Goal: Transaction & Acquisition: Purchase product/service

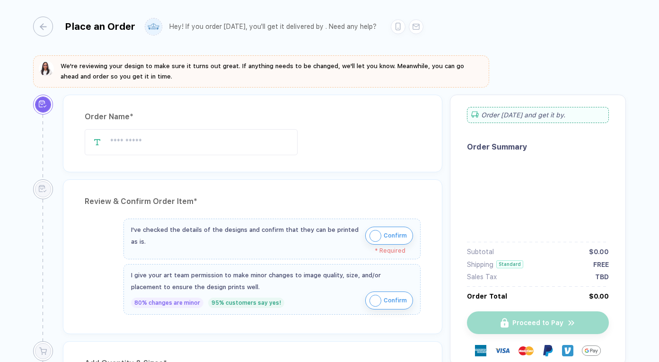
type input "**********"
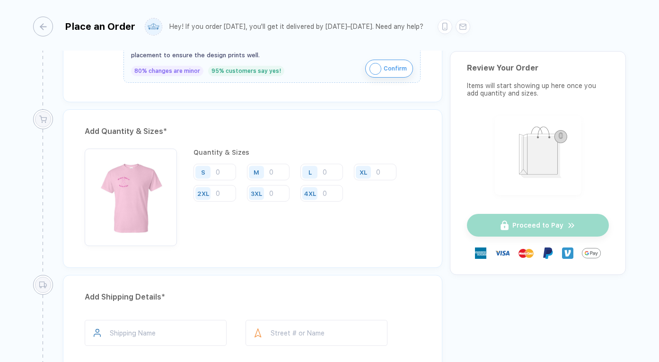
scroll to position [457, 0]
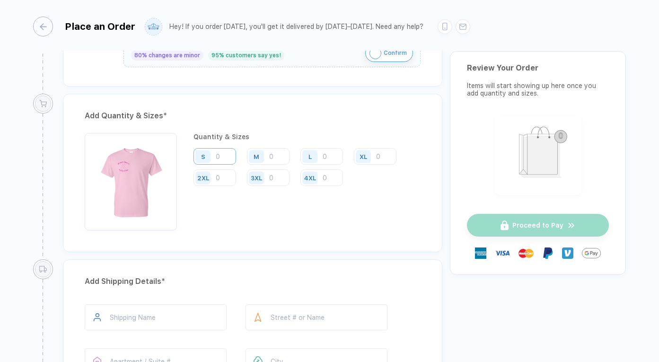
click at [217, 153] on input "number" at bounding box center [214, 156] width 43 height 17
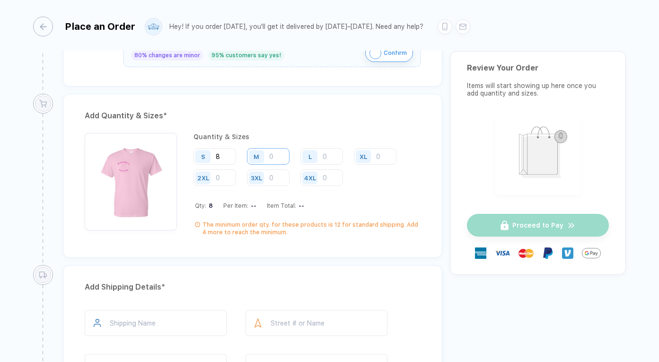
type input "8"
click at [272, 156] on input "number" at bounding box center [268, 156] width 43 height 17
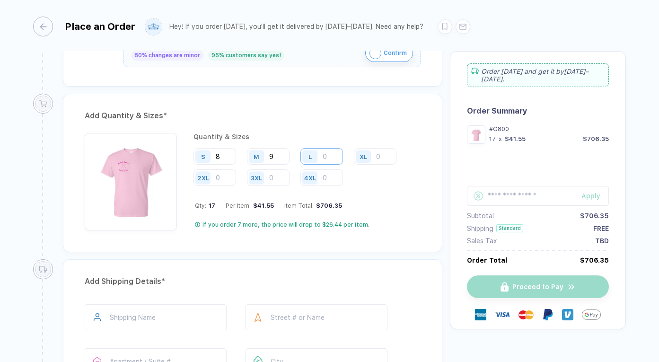
type input "9"
click at [322, 156] on input "number" at bounding box center [321, 156] width 43 height 17
type input "3"
click at [379, 154] on input "number" at bounding box center [375, 156] width 43 height 17
type input "4"
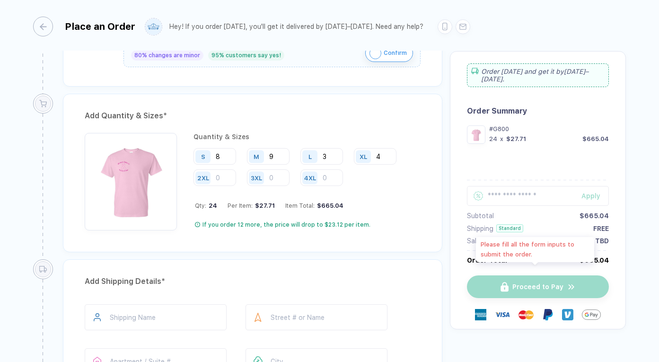
click at [521, 281] on div "Proceed to Pay" at bounding box center [538, 286] width 142 height 23
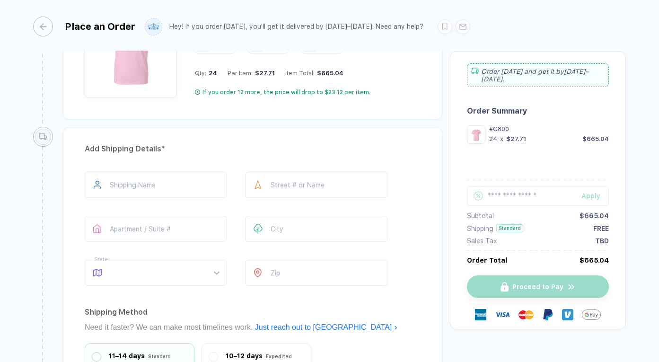
scroll to position [608, 0]
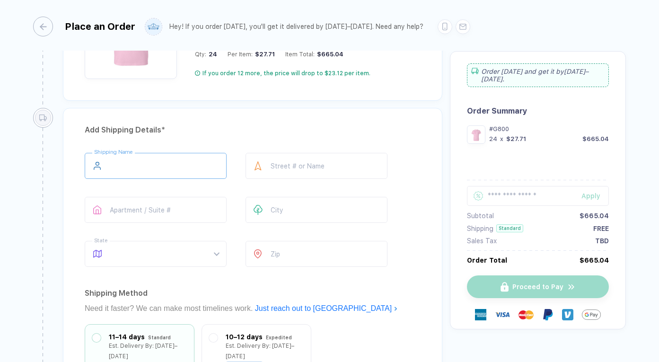
click at [142, 156] on input "text" at bounding box center [156, 166] width 142 height 26
type input "**********"
click at [279, 206] on input "text" at bounding box center [317, 210] width 142 height 26
click at [172, 254] on span at bounding box center [164, 253] width 109 height 25
type input "*********"
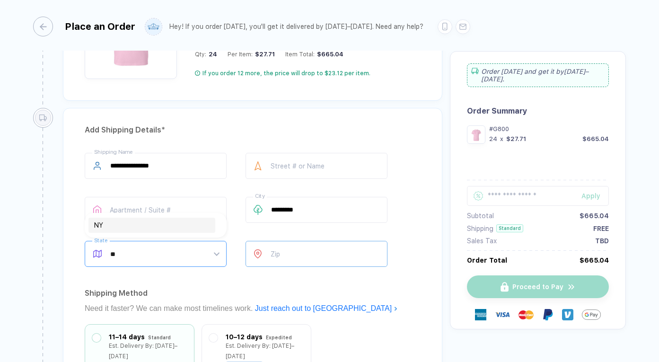
type input "**"
click at [309, 254] on input "number" at bounding box center [317, 254] width 142 height 26
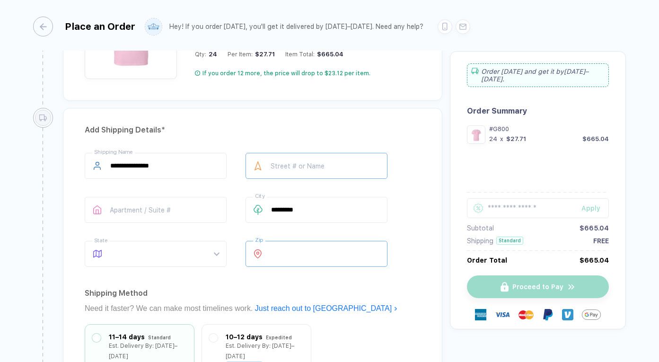
type input "*****"
click at [316, 161] on input "text" at bounding box center [317, 166] width 142 height 26
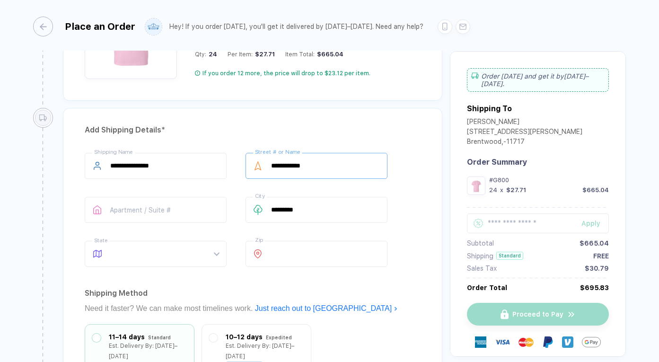
type input "**********"
click at [379, 301] on div "Need it faster? We can make most timelines work. Just reach out to us" at bounding box center [253, 308] width 336 height 15
click at [222, 254] on div at bounding box center [156, 254] width 142 height 26
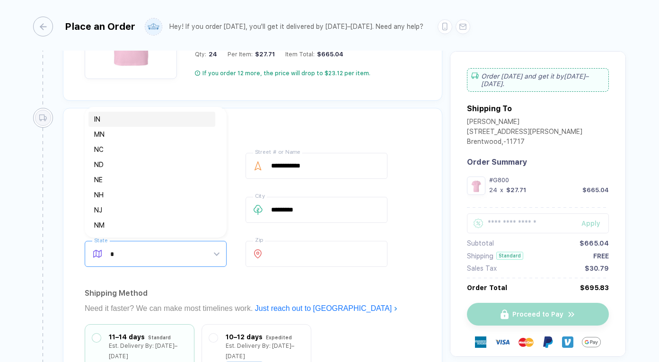
type input "**"
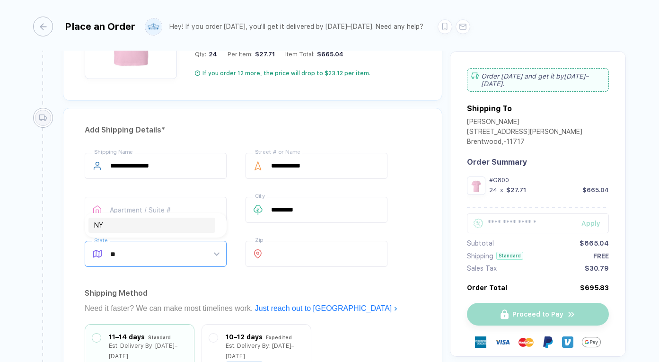
click at [198, 228] on div "NY" at bounding box center [151, 225] width 115 height 10
click at [399, 301] on div "Need it faster? We can make most timelines work. Just reach out to us" at bounding box center [253, 308] width 336 height 15
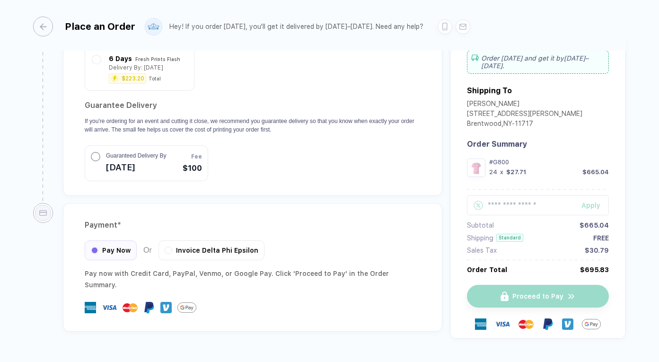
scroll to position [954, 0]
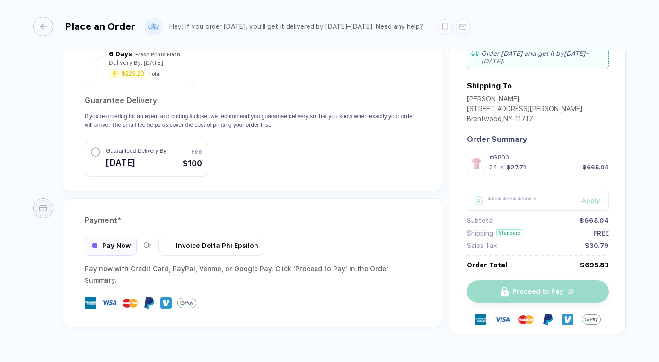
click at [516, 268] on div "Proceed to Pay" at bounding box center [538, 300] width 142 height 65
click at [516, 280] on div "Proceed to Pay" at bounding box center [538, 291] width 142 height 23
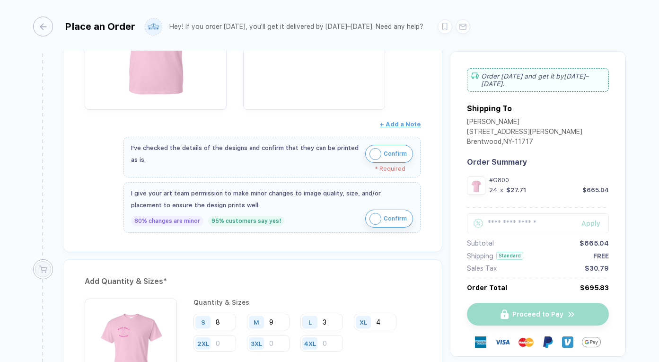
scroll to position [272, 0]
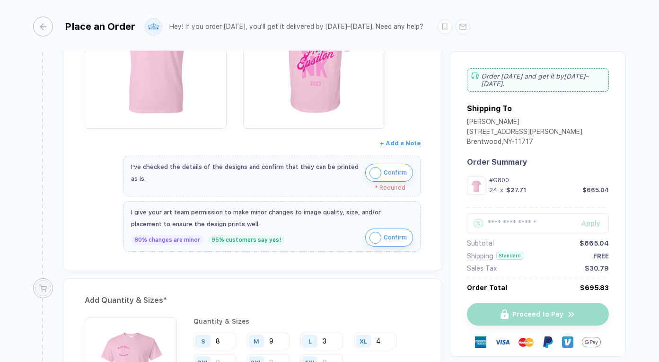
click at [370, 171] on img "button" at bounding box center [375, 173] width 12 height 12
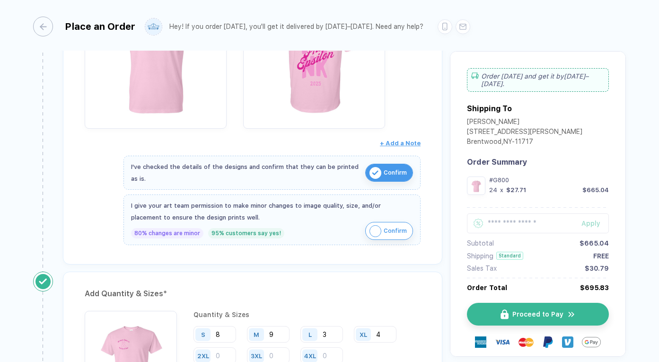
click at [369, 230] on img "button" at bounding box center [375, 231] width 12 height 12
click at [503, 314] on button "Proceed to Pay" at bounding box center [542, 314] width 142 height 23
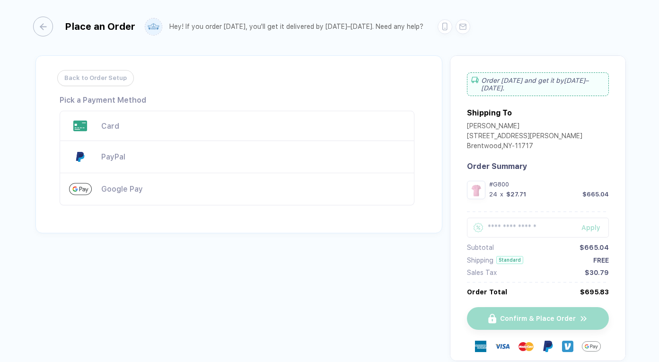
click at [277, 122] on div "Card" at bounding box center [253, 126] width 304 height 9
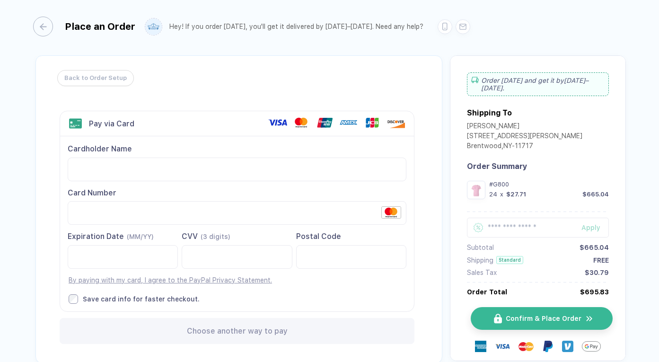
click at [513, 318] on span "Confirm & Place Order" at bounding box center [544, 319] width 76 height 8
